Goal: Task Accomplishment & Management: Use online tool/utility

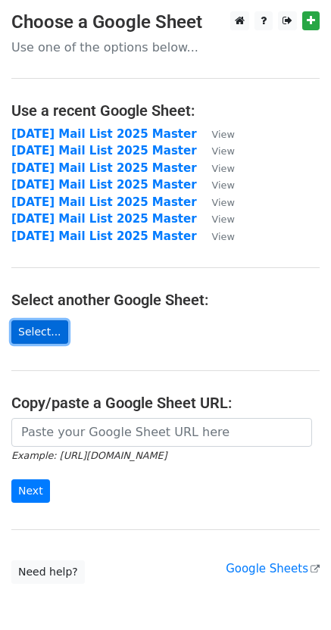
click at [49, 332] on link "Select..." at bounding box center [39, 331] width 57 height 23
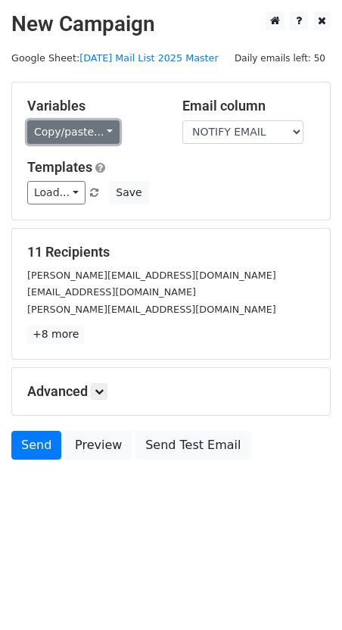
click at [81, 138] on link "Copy/paste..." at bounding box center [73, 131] width 92 height 23
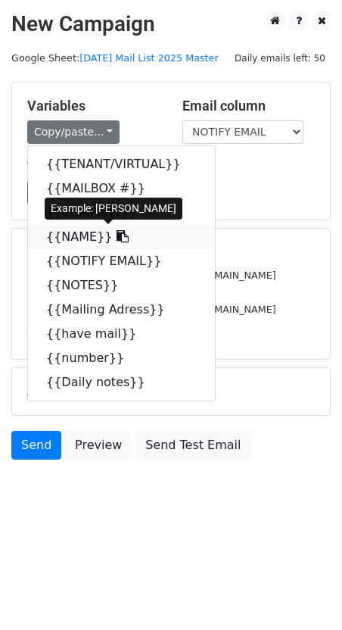
click at [67, 241] on link "{{NAME}}" at bounding box center [121, 237] width 187 height 24
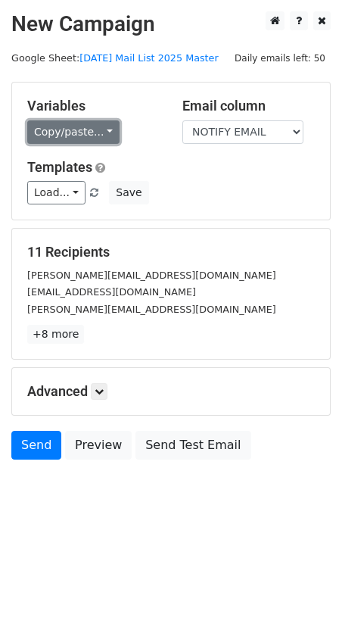
click at [65, 127] on link "Copy/paste..." at bounding box center [73, 131] width 92 height 23
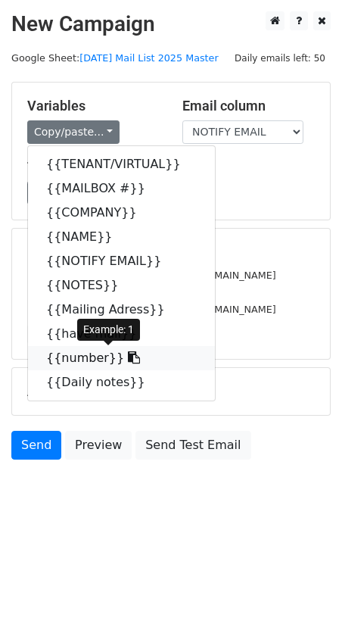
click at [90, 354] on link "{{number}}" at bounding box center [121, 358] width 187 height 24
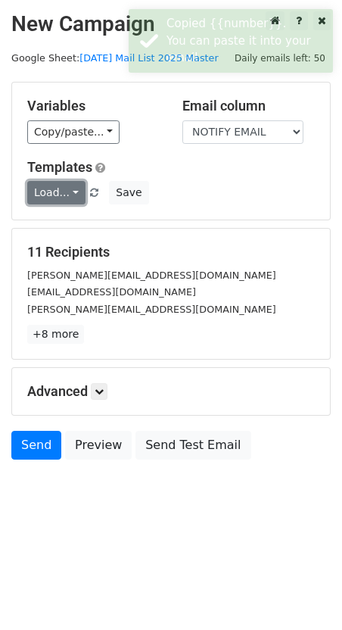
click at [53, 199] on link "Load..." at bounding box center [56, 192] width 58 height 23
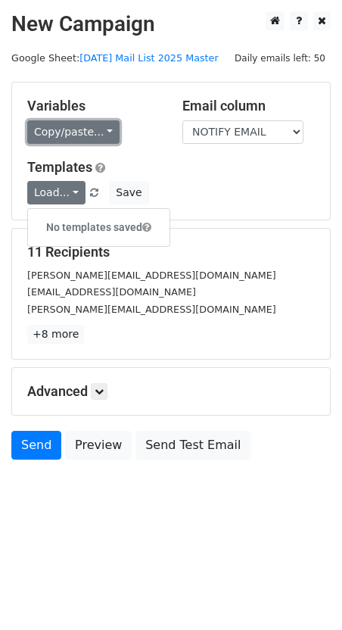
click at [70, 133] on link "Copy/paste..." at bounding box center [73, 131] width 92 height 23
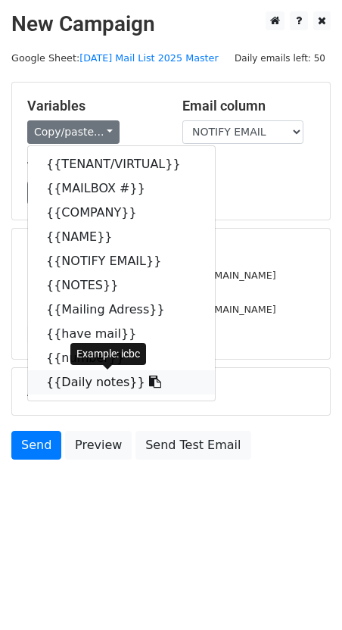
click at [81, 382] on link "{{Daily notes}}" at bounding box center [121, 382] width 187 height 24
